Goal: Task Accomplishment & Management: Use online tool/utility

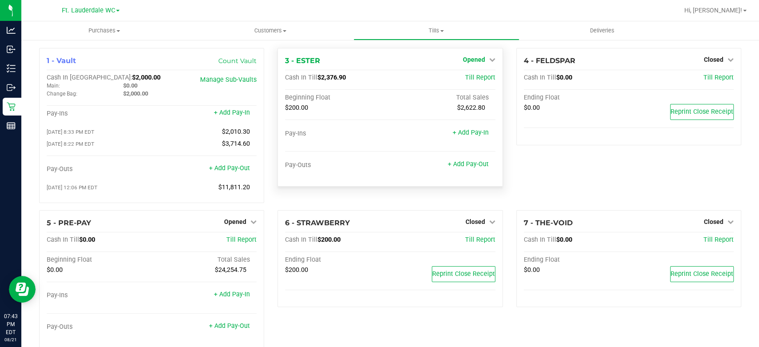
click at [469, 56] on span "Opened" at bounding box center [474, 59] width 22 height 7
click at [463, 76] on link "Close Till" at bounding box center [475, 78] width 24 height 7
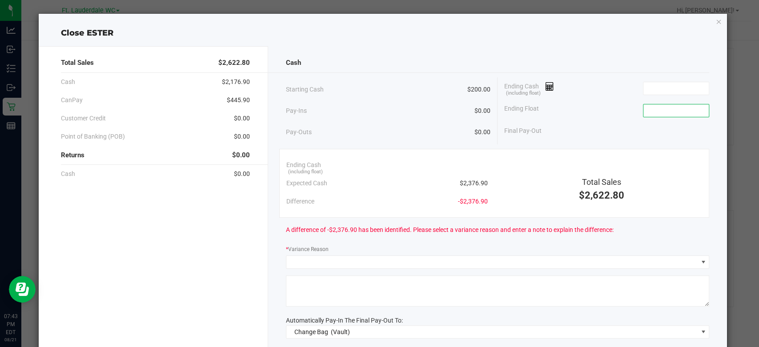
click at [643, 116] on input at bounding box center [675, 110] width 65 height 12
type input "$200.00"
drag, startPoint x: 577, startPoint y: 127, endPoint x: 352, endPoint y: 324, distance: 298.3
click at [352, 324] on div "Automatically Pay-In The Final Pay-Out To:" at bounding box center [497, 320] width 423 height 9
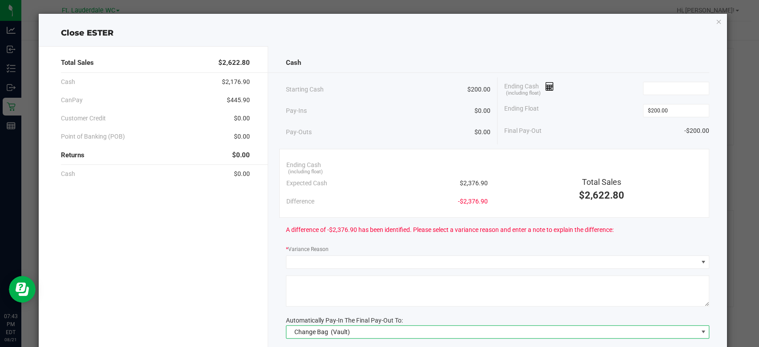
click at [348, 337] on span "Change Bag (Vault)" at bounding box center [491, 332] width 411 height 12
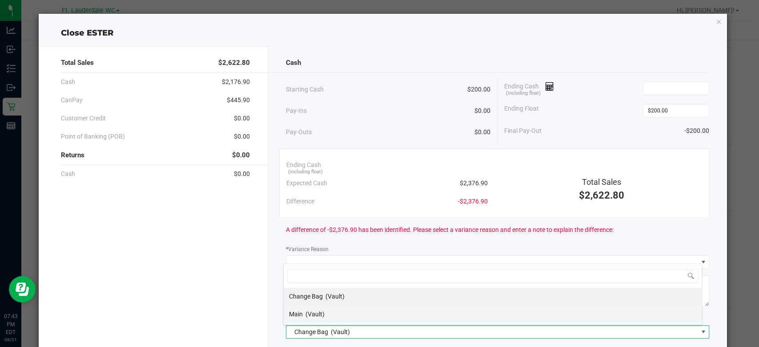
scroll to position [13, 419]
click at [337, 315] on li "Main (Vault)" at bounding box center [493, 314] width 418 height 18
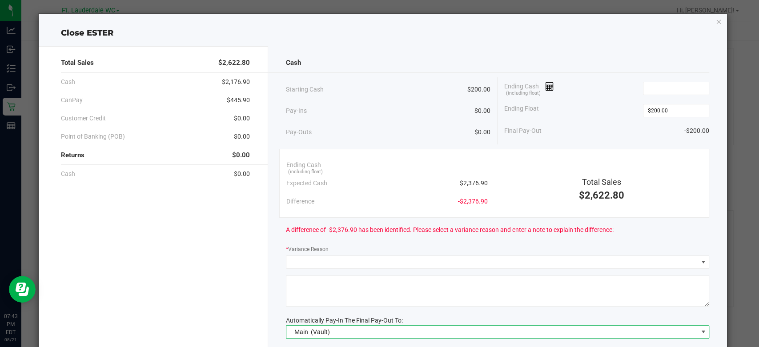
scroll to position [64, 0]
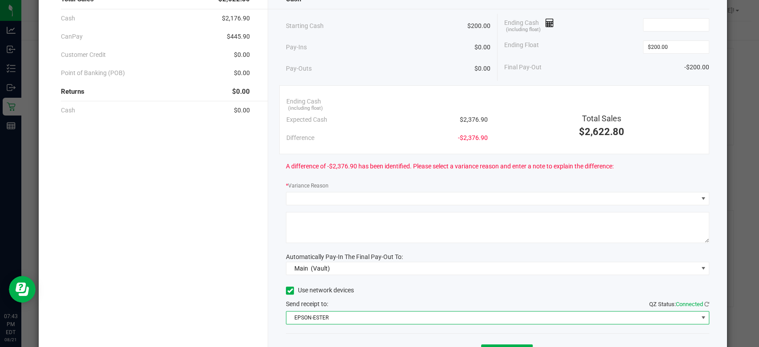
click at [336, 315] on span "EPSON-ESTER" at bounding box center [491, 318] width 411 height 12
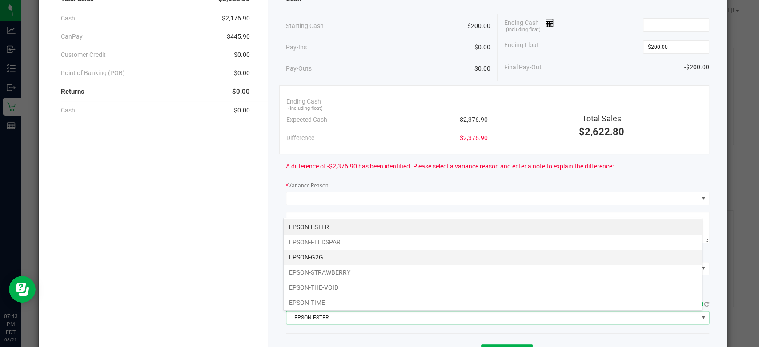
scroll to position [13, 419]
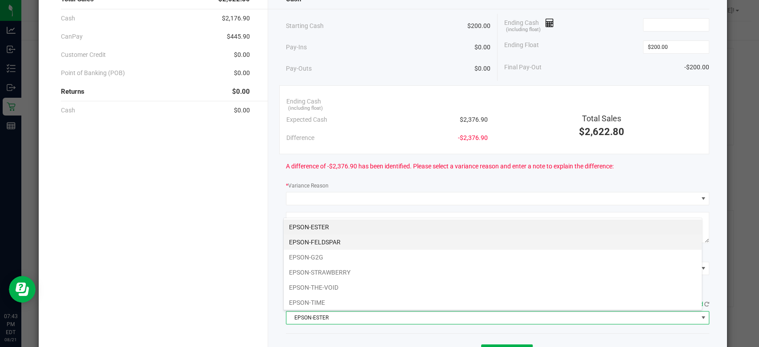
click at [327, 245] on li "EPSON-FELDSPAR" at bounding box center [493, 242] width 418 height 15
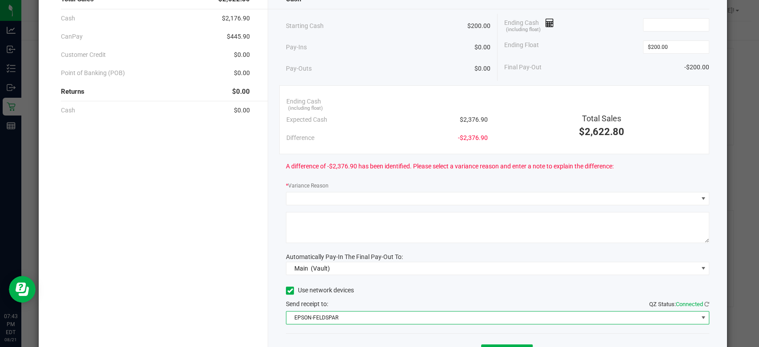
scroll to position [0, 0]
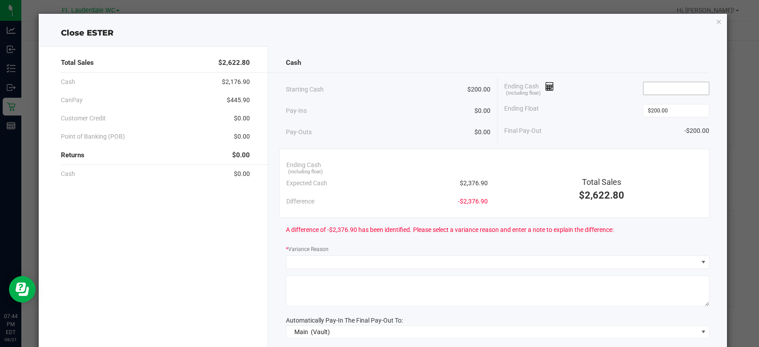
click at [670, 88] on input at bounding box center [675, 88] width 65 height 12
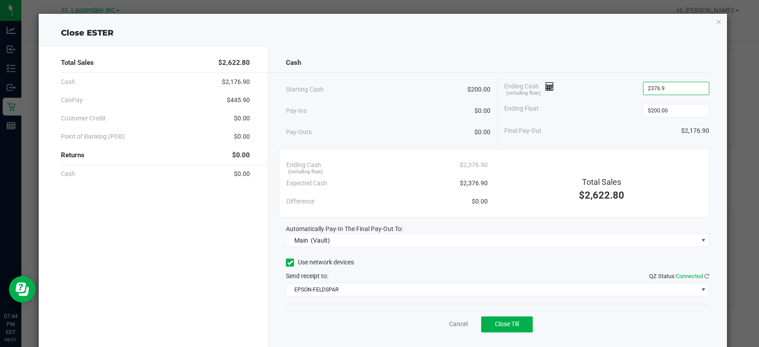
type input "$2,376.90"
click at [575, 104] on div "Ending Float $200.00" at bounding box center [606, 111] width 205 height 22
click at [487, 325] on button "Close Till" at bounding box center [507, 324] width 52 height 16
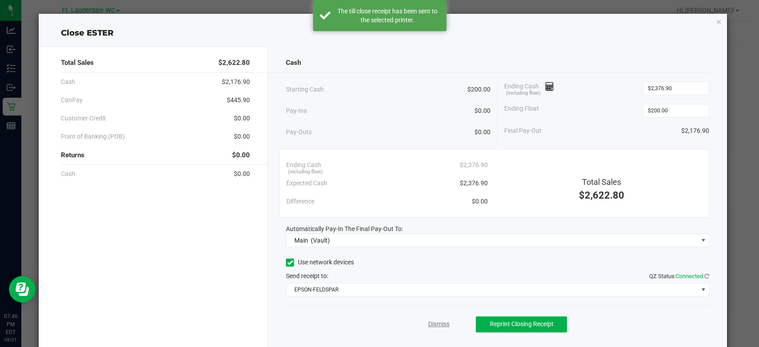
click at [434, 325] on link "Dismiss" at bounding box center [438, 324] width 21 height 9
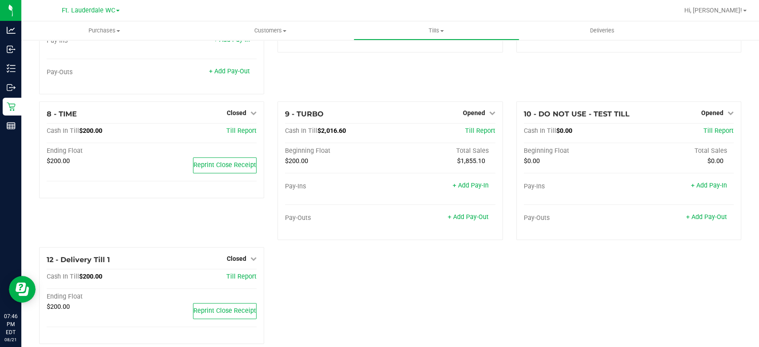
scroll to position [272, 0]
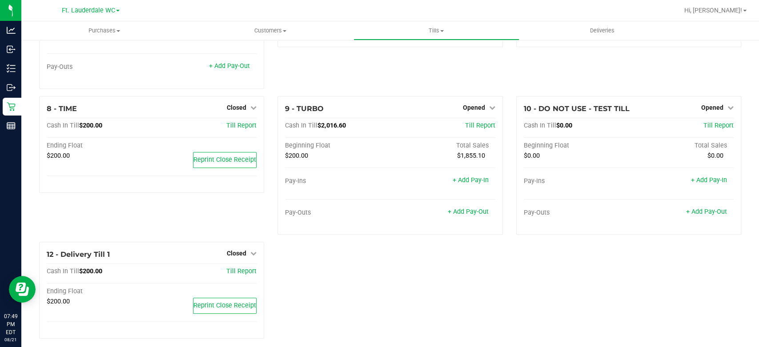
click at [512, 266] on div "1 - Vault Count Vault Cash In Vault: $4,176.90 Main: $2,176.90 Change Bag: $2,0…" at bounding box center [389, 61] width 715 height 570
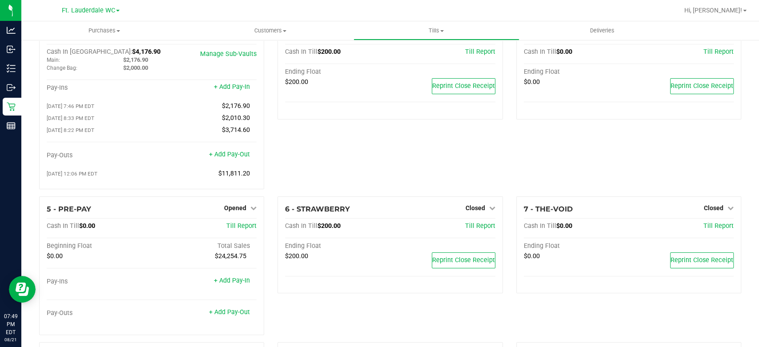
scroll to position [0, 0]
